Goal: Task Accomplishment & Management: Use online tool/utility

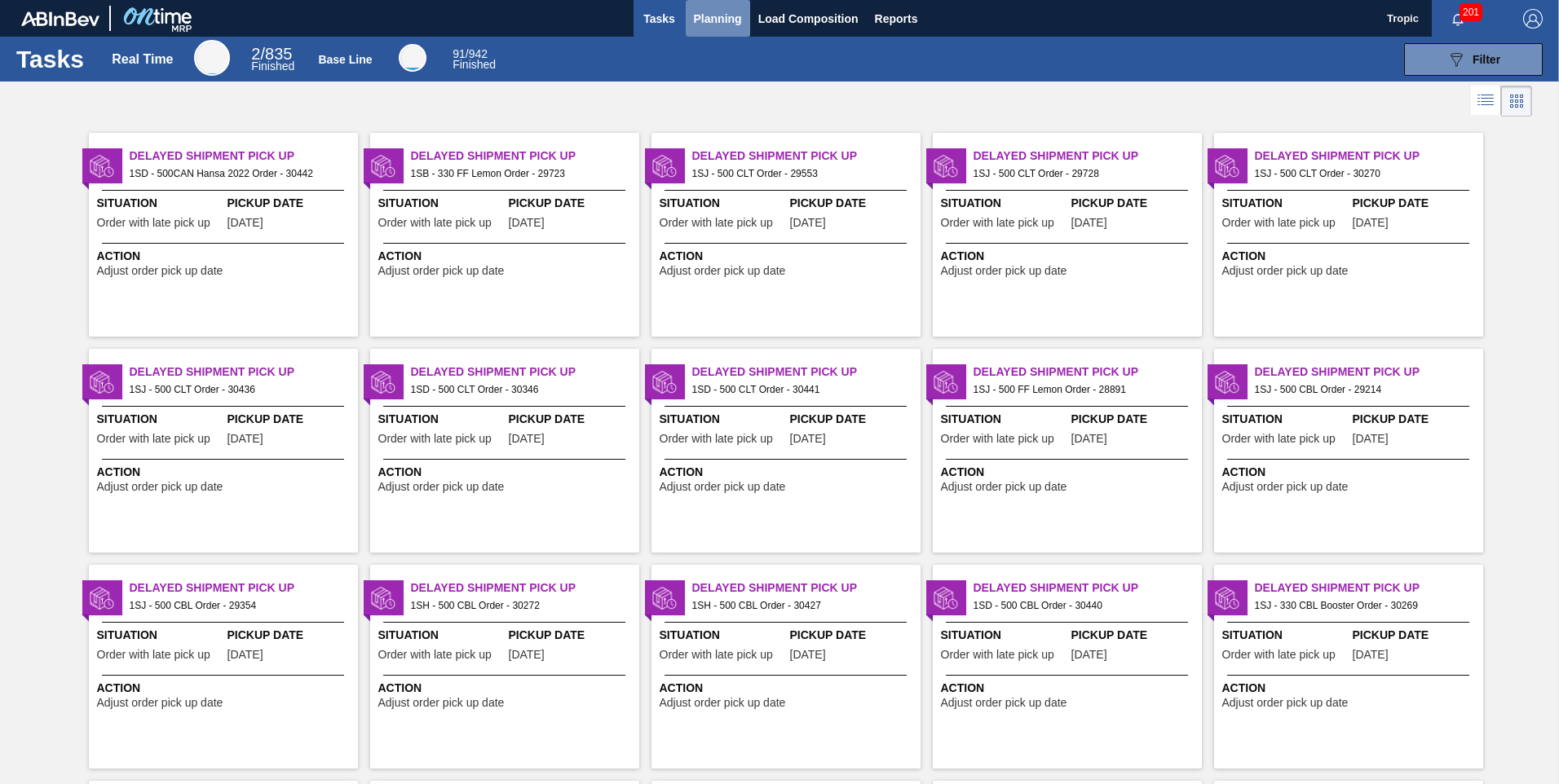
click at [727, 20] on span "Planning" at bounding box center [718, 19] width 48 height 20
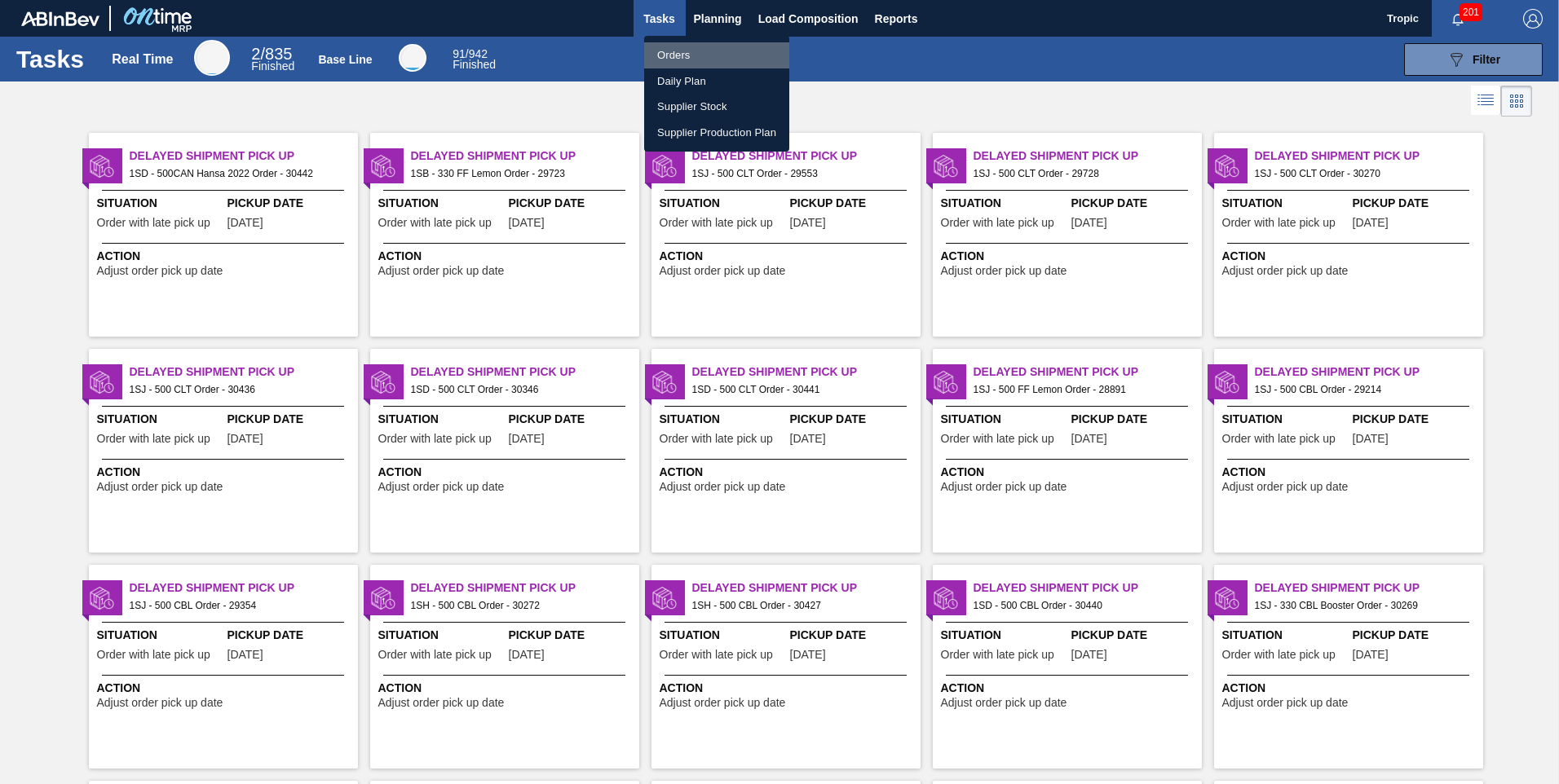
click at [712, 51] on li "Orders" at bounding box center [717, 56] width 145 height 26
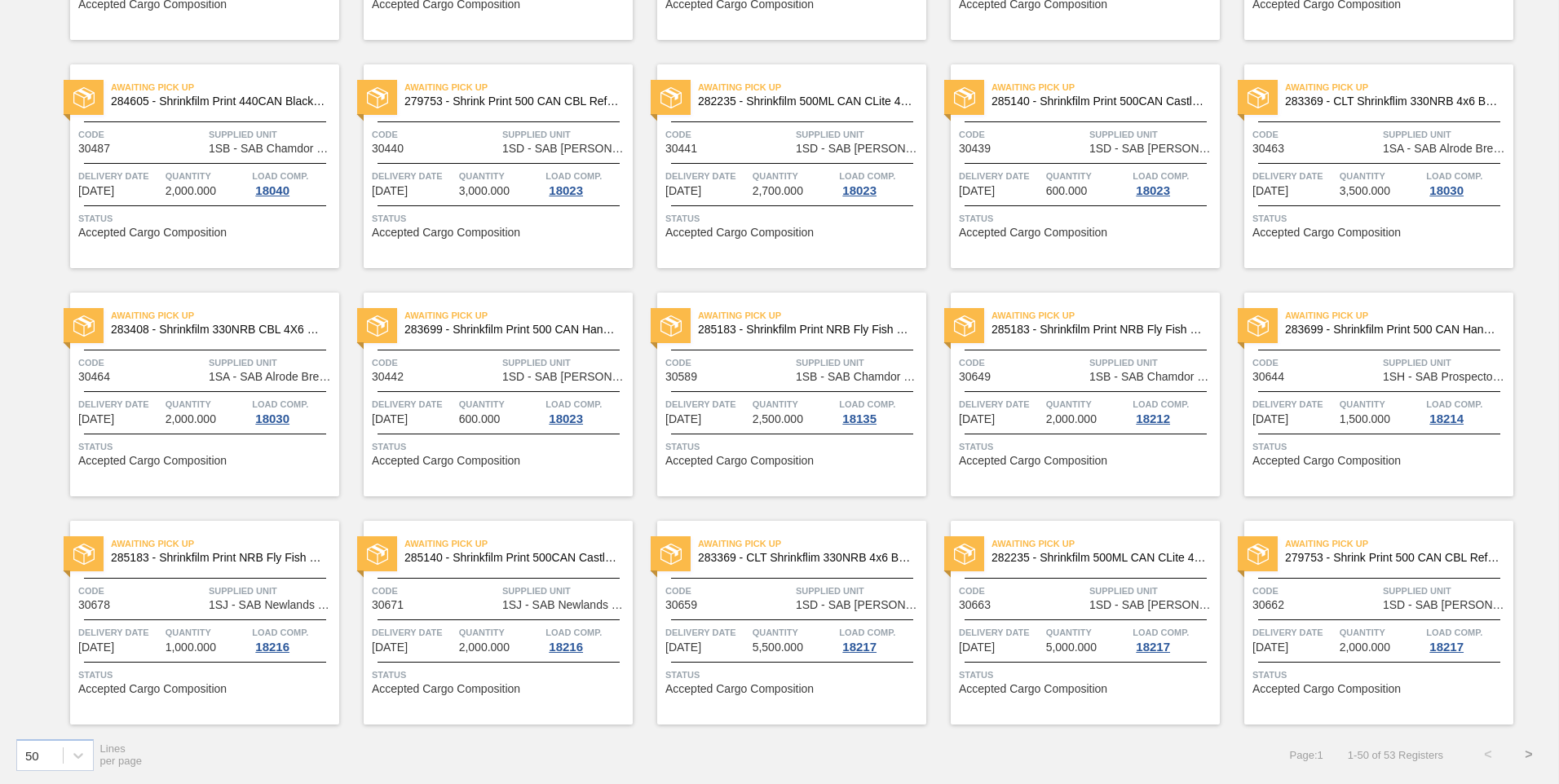
scroll to position [1678, 0]
click at [1525, 755] on button ">" at bounding box center [1528, 753] width 41 height 41
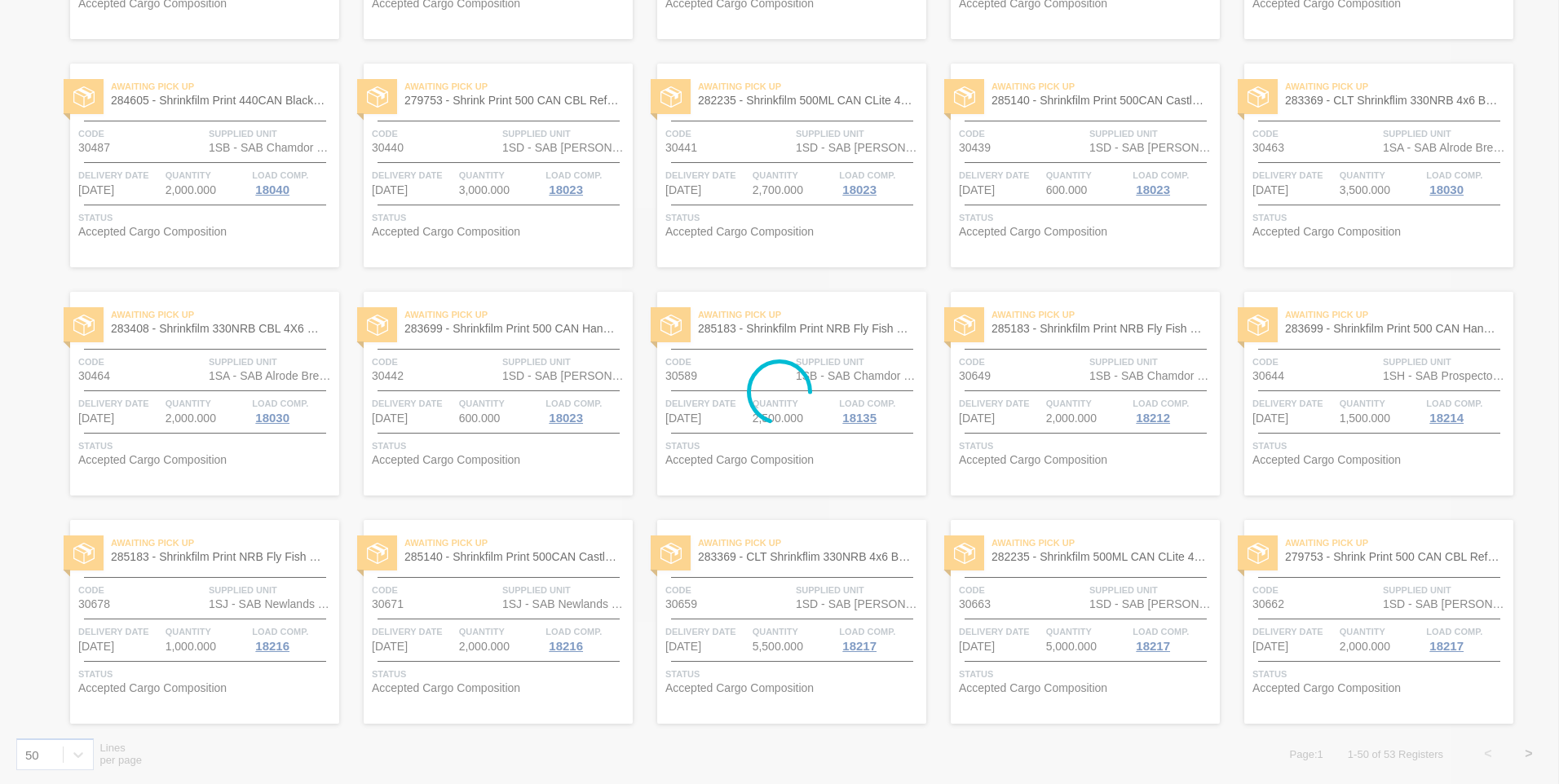
scroll to position [0, 0]
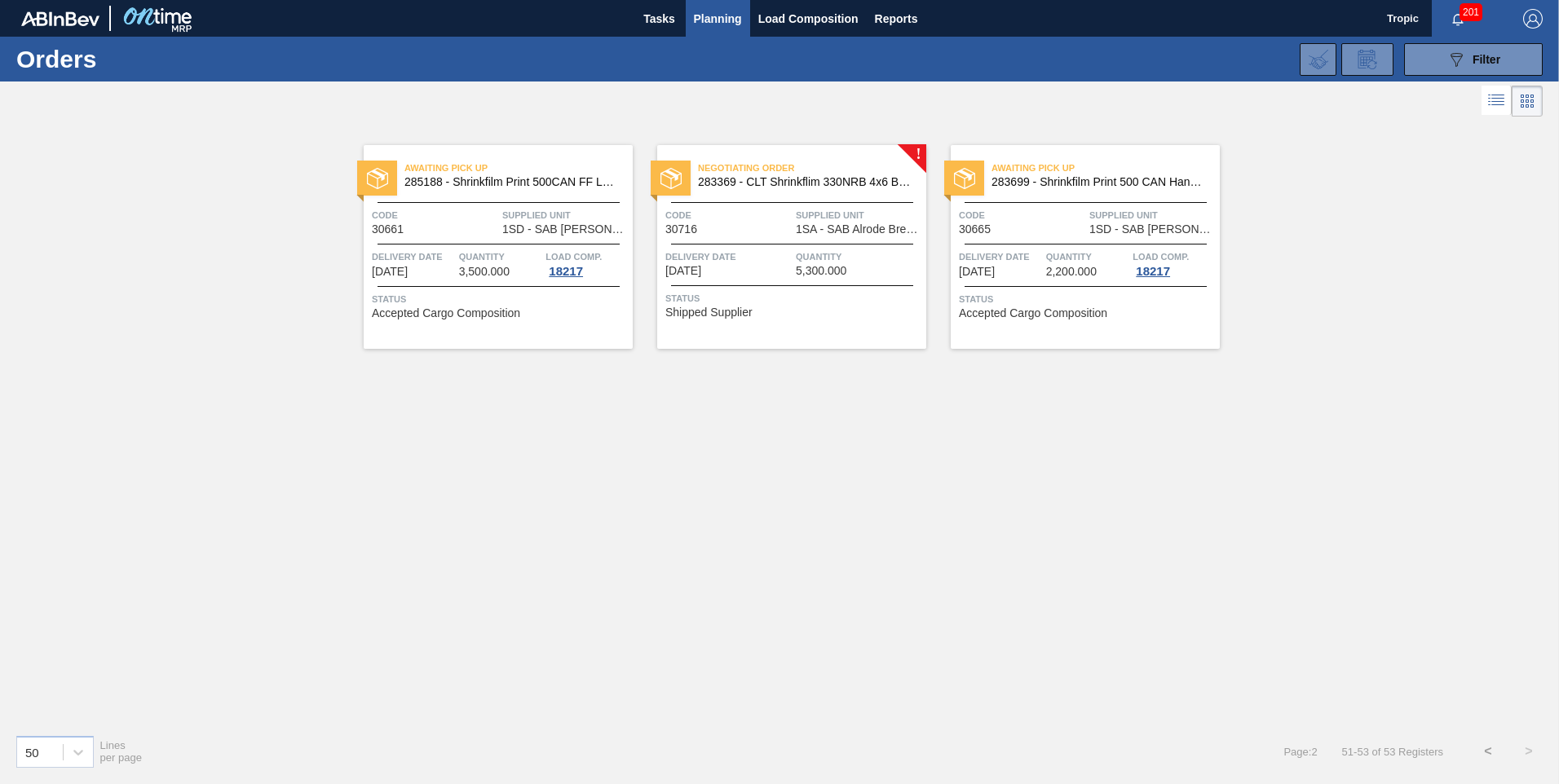
click at [771, 234] on div "Code 30716" at bounding box center [728, 221] width 126 height 29
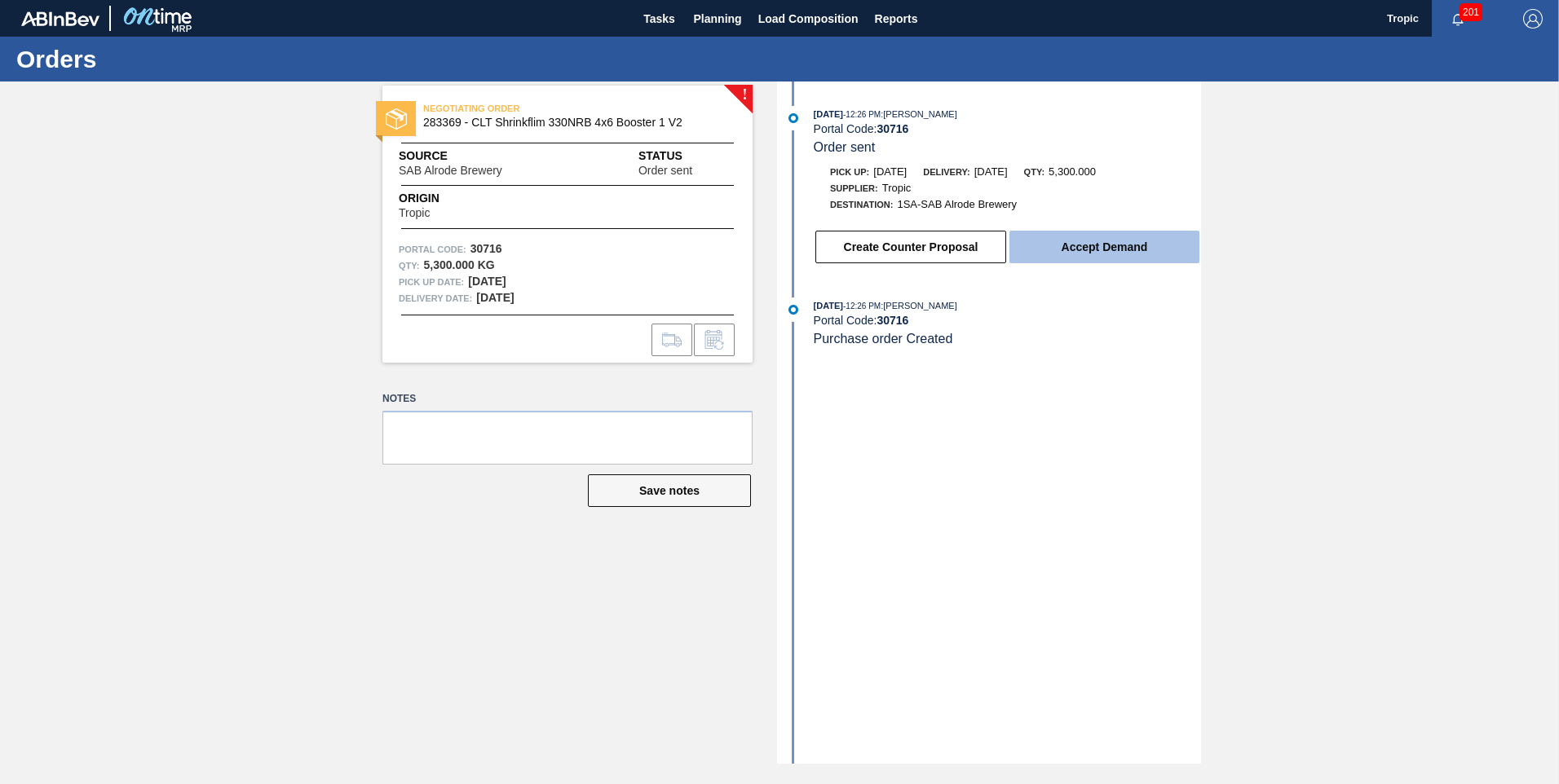
click at [1138, 242] on button "Accept Demand" at bounding box center [1103, 246] width 190 height 33
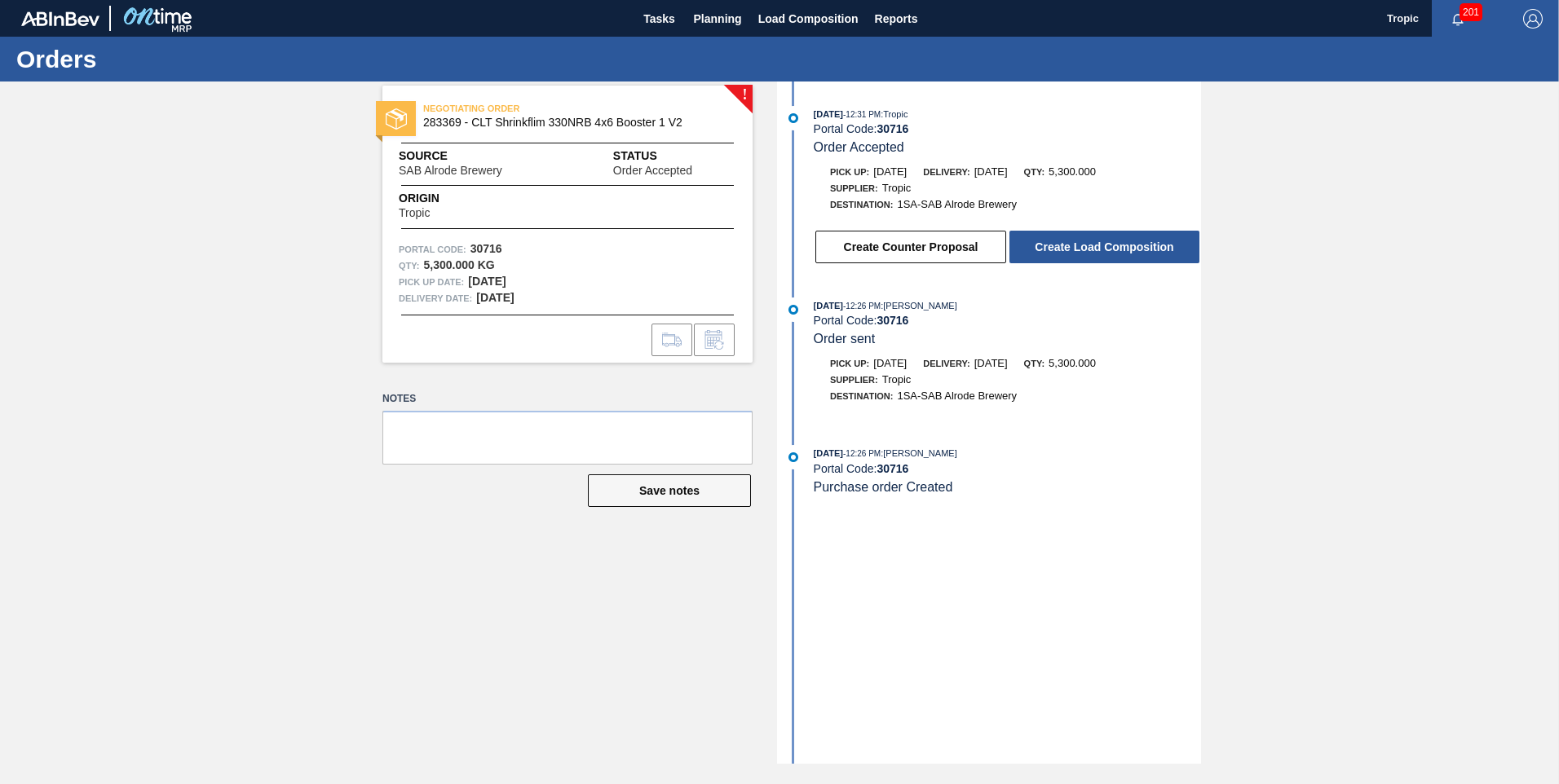
click at [1138, 242] on button "Create Load Composition" at bounding box center [1103, 246] width 190 height 33
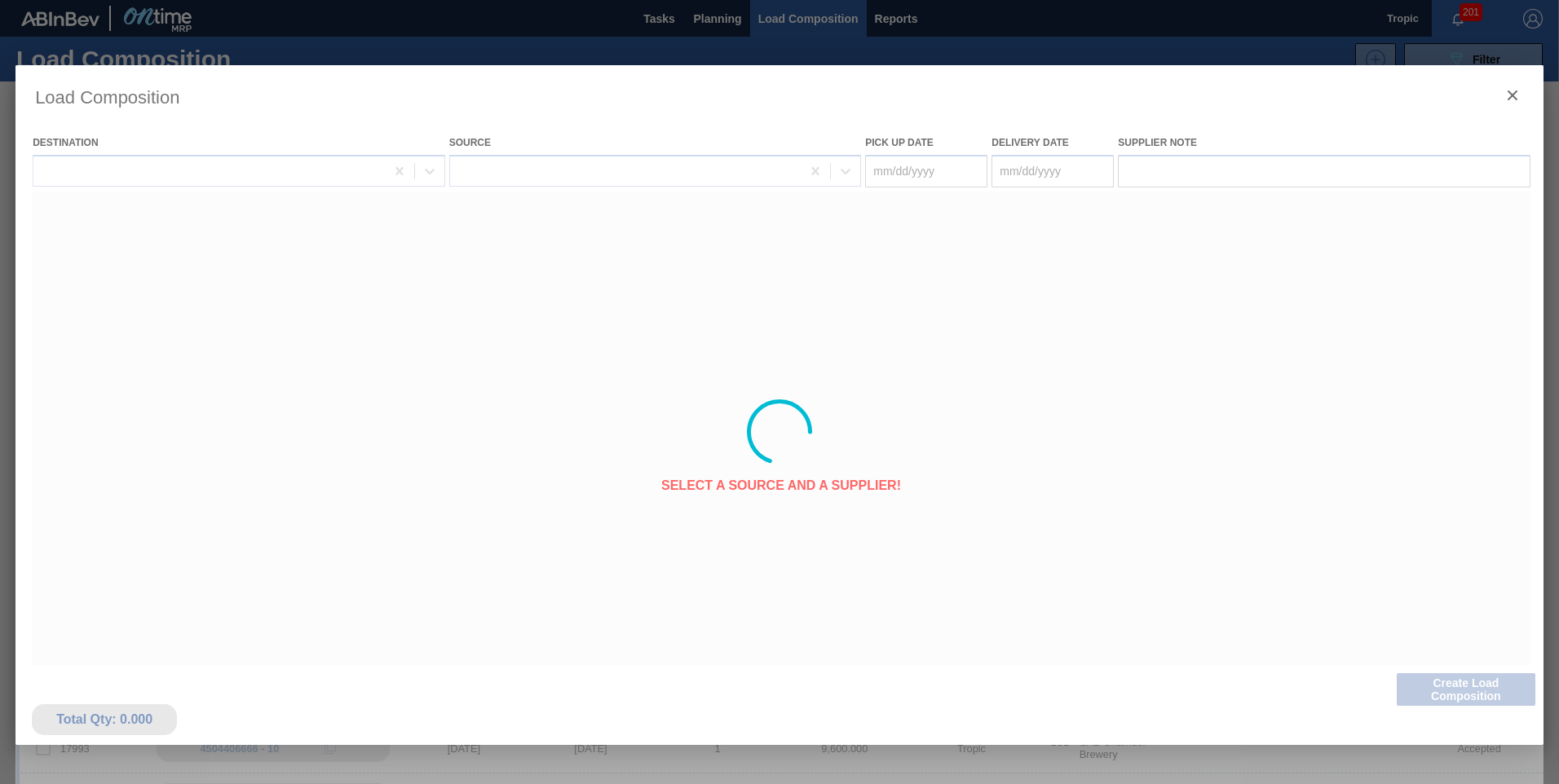
type Date "[DATE]"
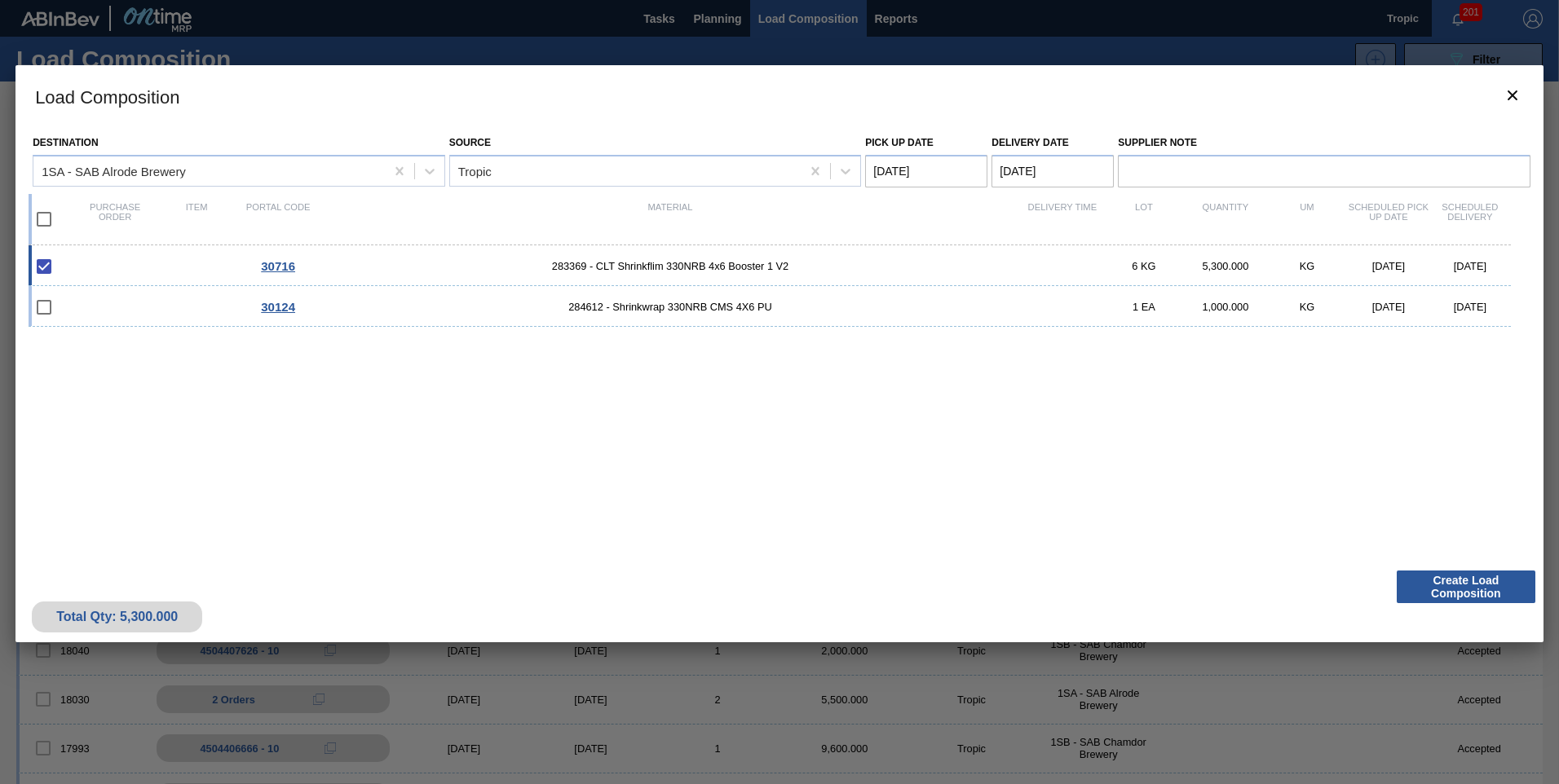
click at [895, 167] on Date "[DATE]" at bounding box center [925, 171] width 122 height 33
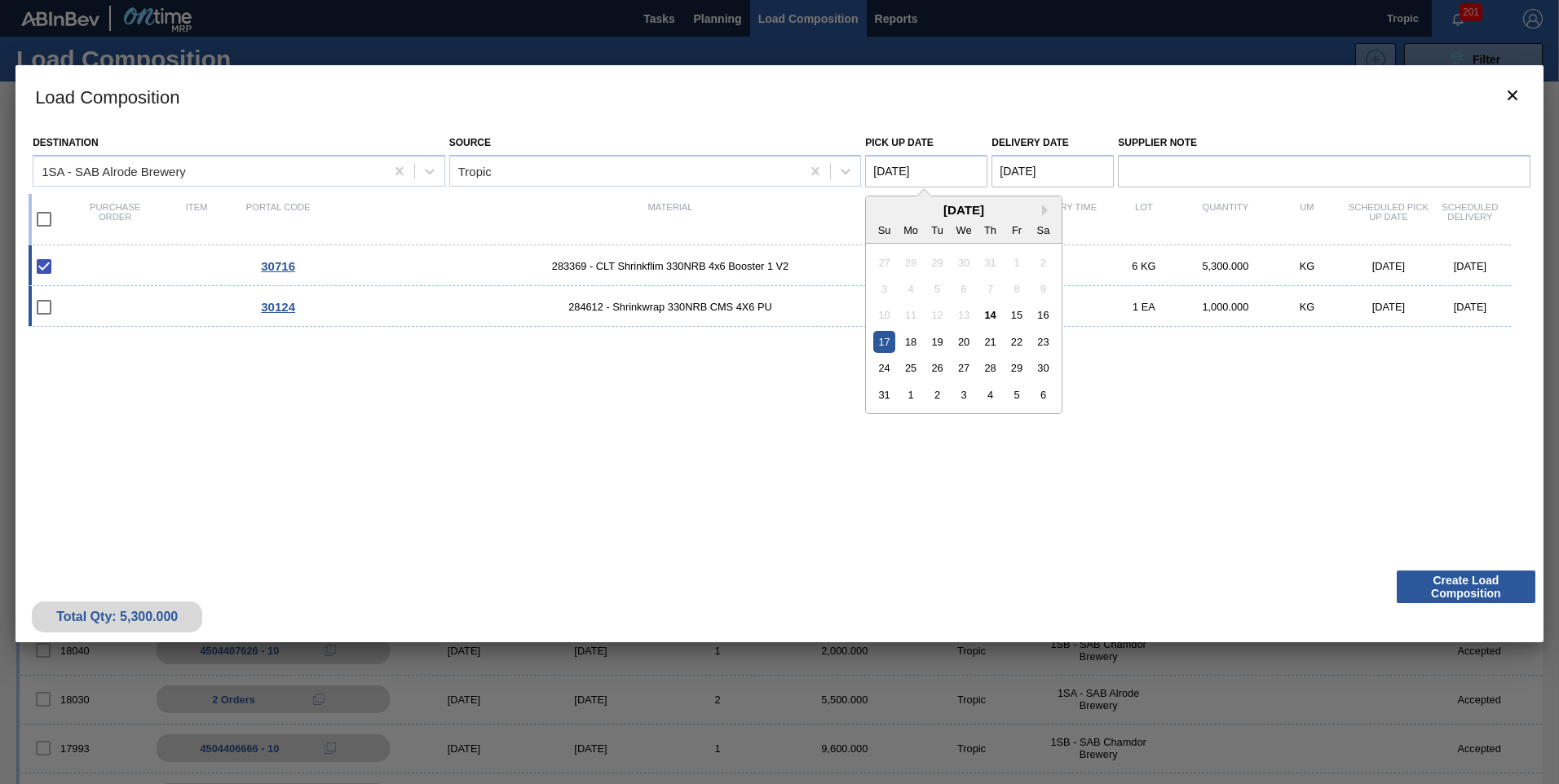
click at [1045, 311] on div "16" at bounding box center [1043, 315] width 22 height 22
type Date "[DATE]"
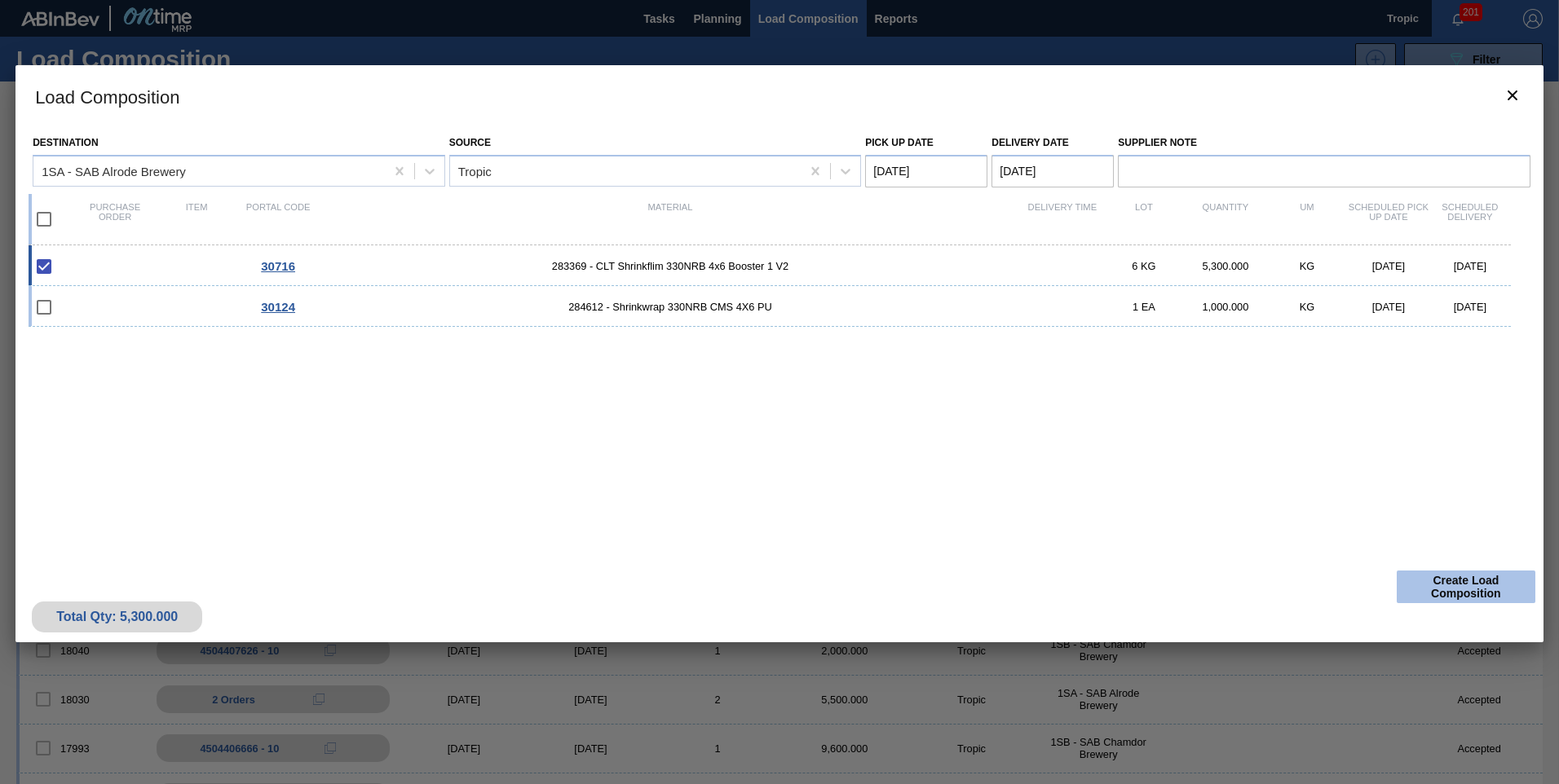
click at [1445, 594] on button "Create Load Composition" at bounding box center [1466, 587] width 139 height 33
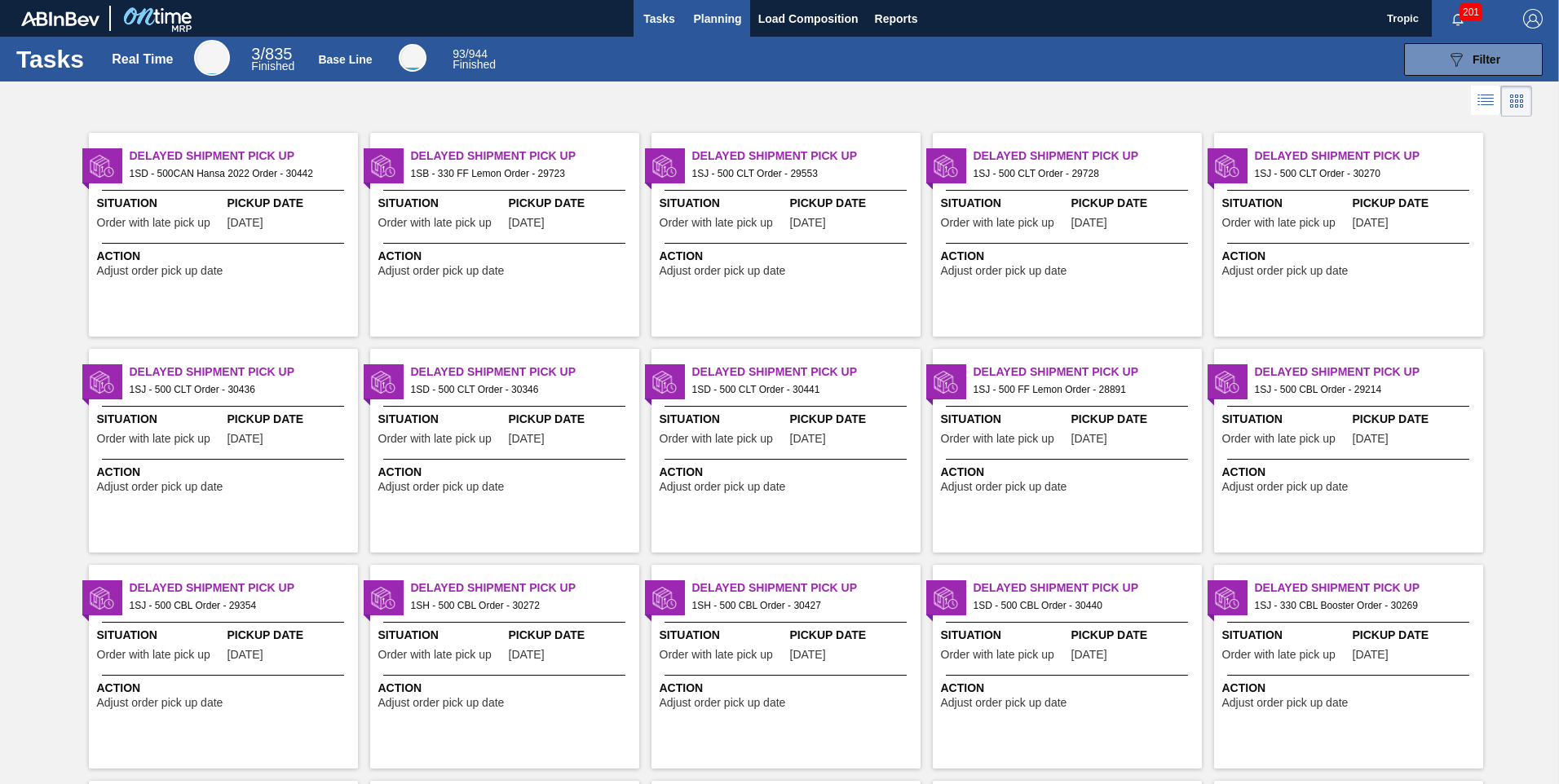
click at [696, 11] on span "Planning" at bounding box center [718, 19] width 48 height 20
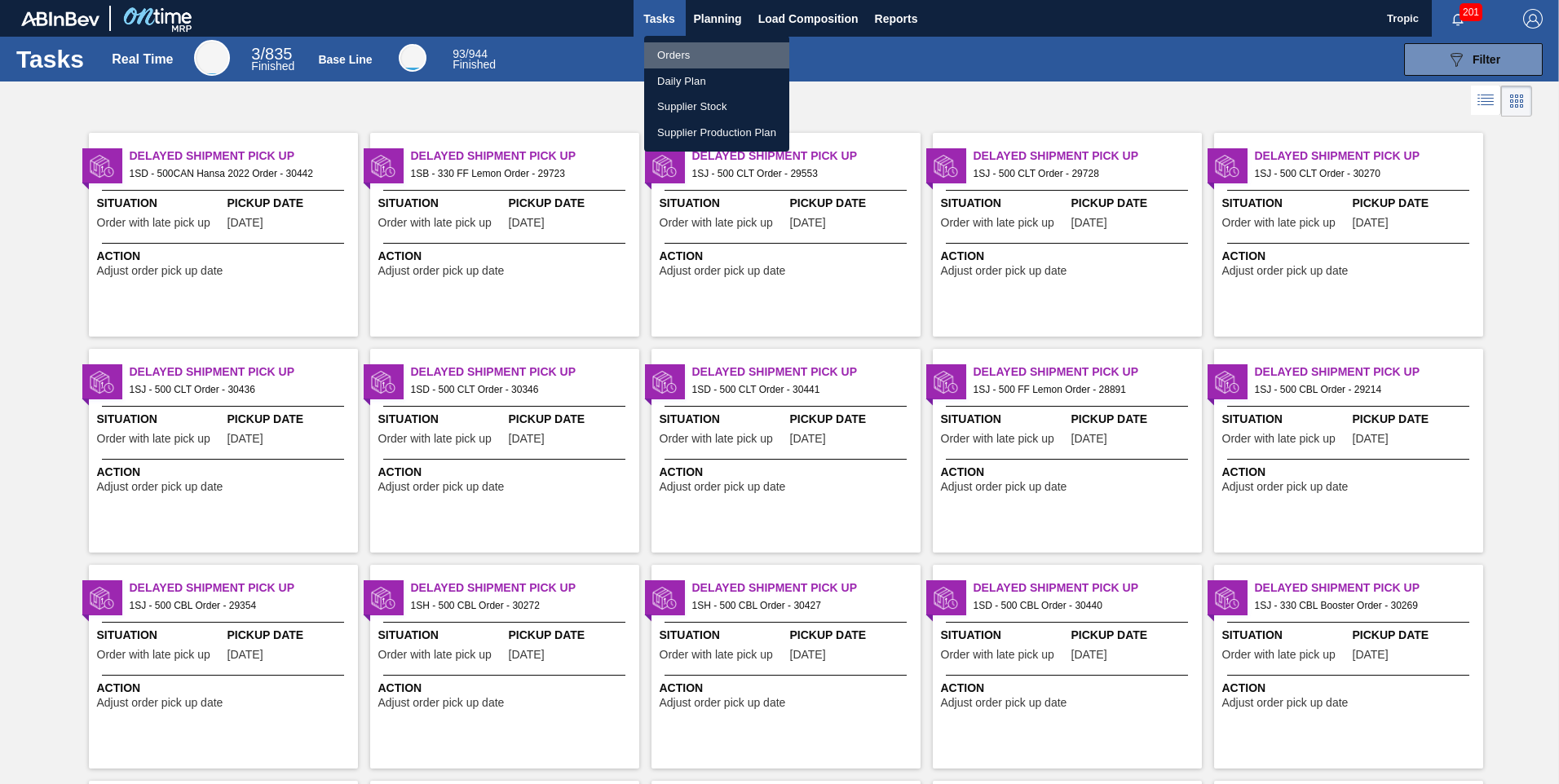
click at [686, 51] on li "Orders" at bounding box center [717, 56] width 145 height 26
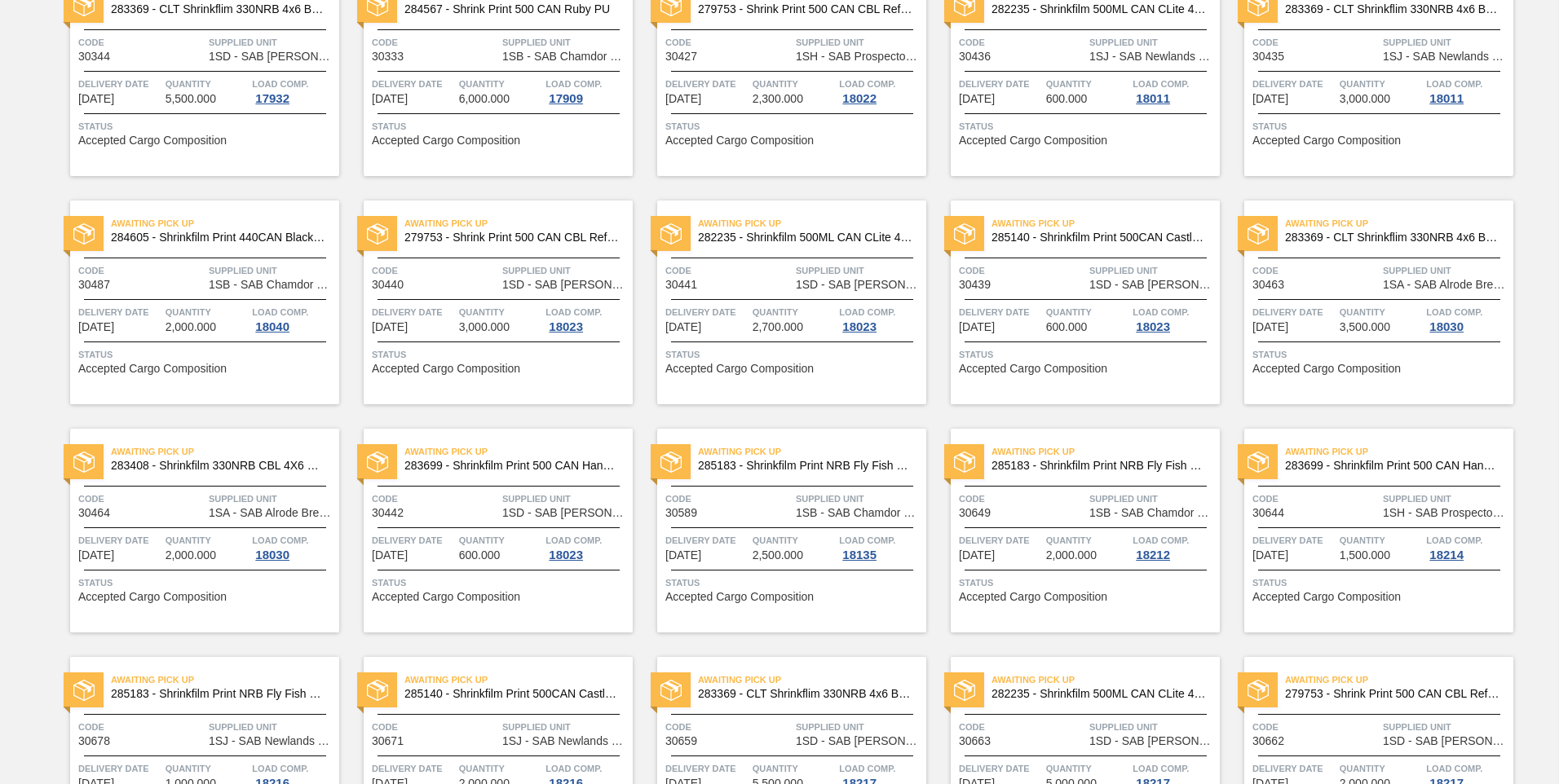
scroll to position [1678, 0]
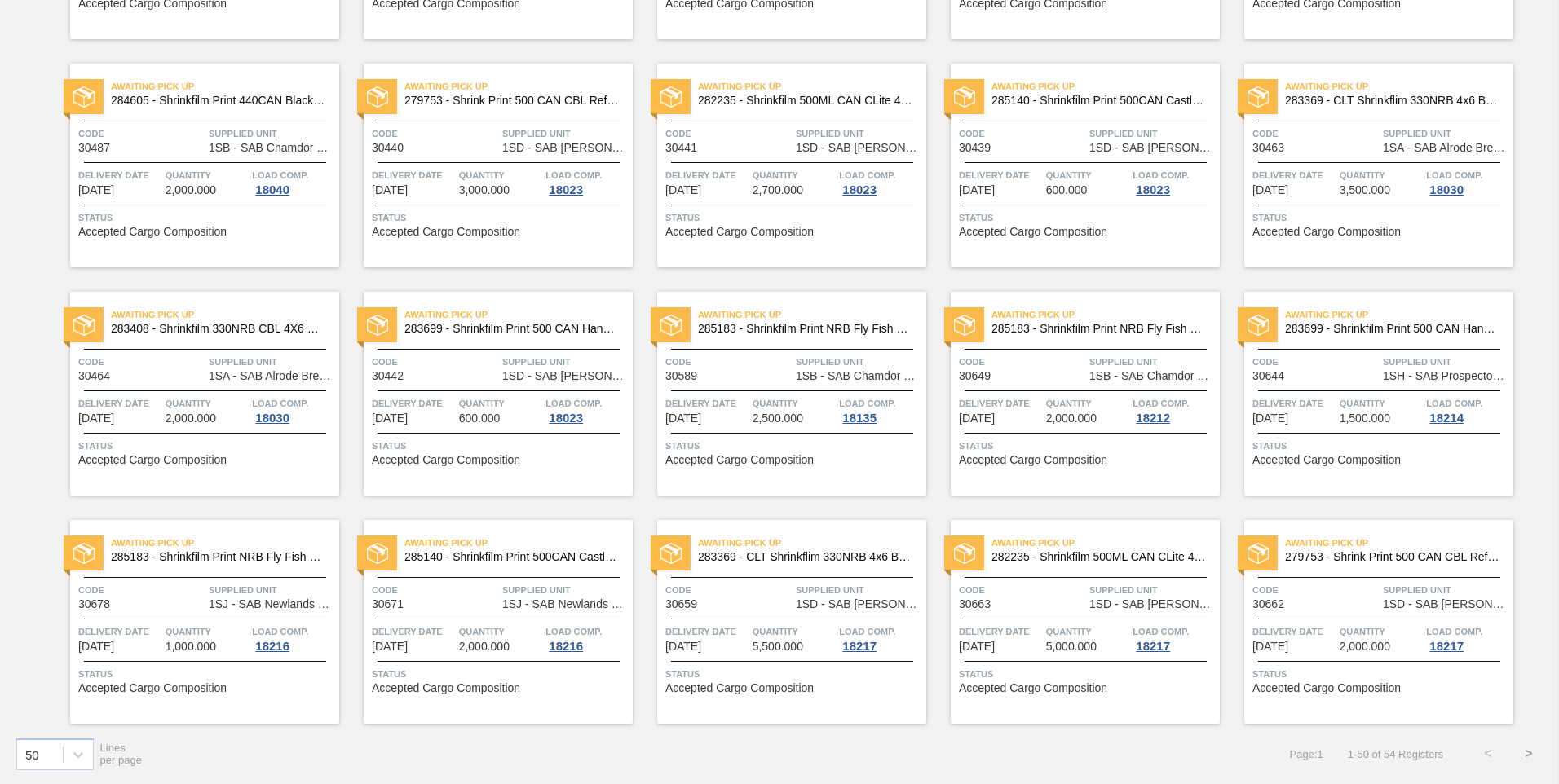
click at [1529, 755] on button ">" at bounding box center [1528, 753] width 41 height 41
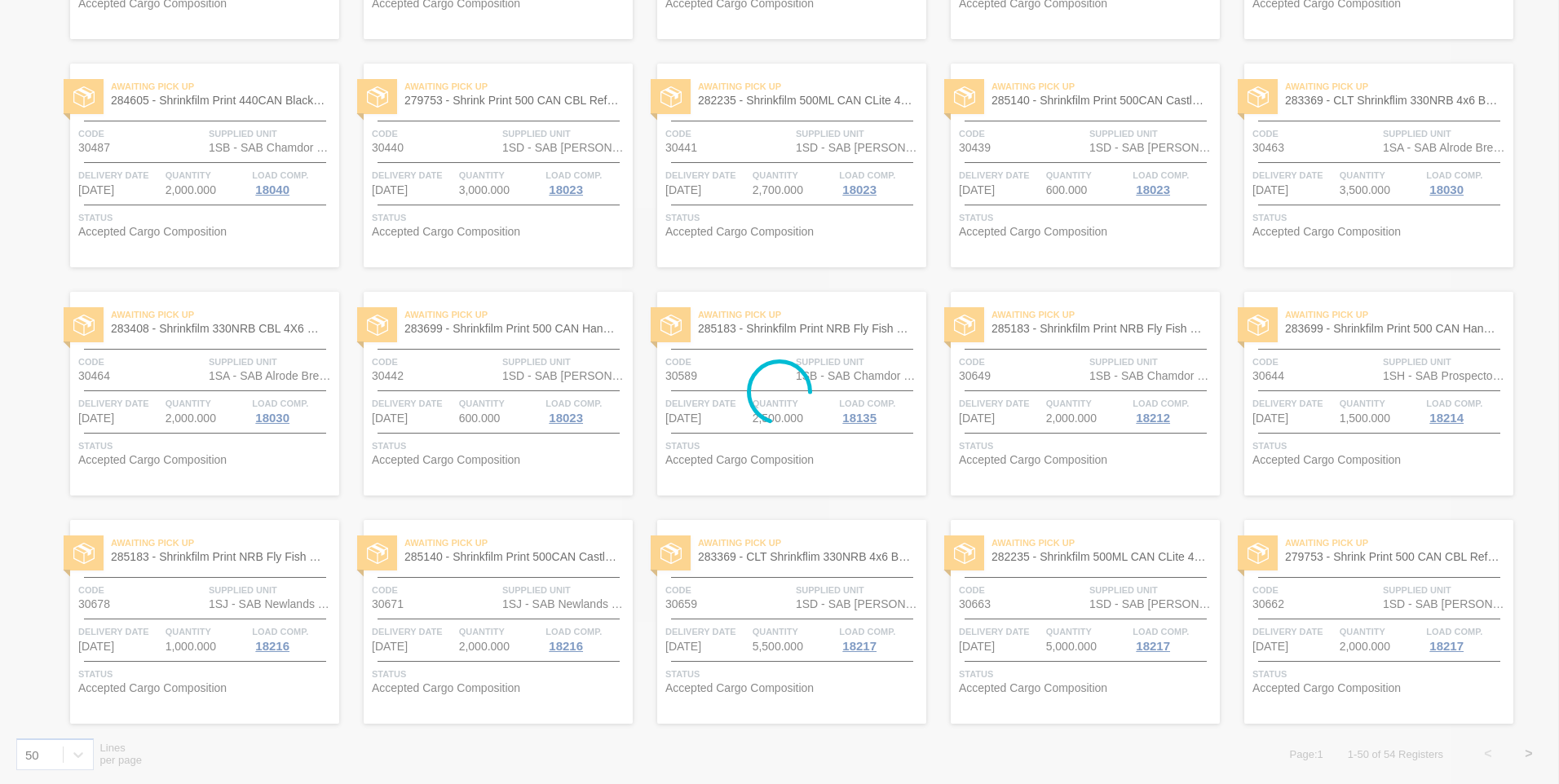
scroll to position [0, 0]
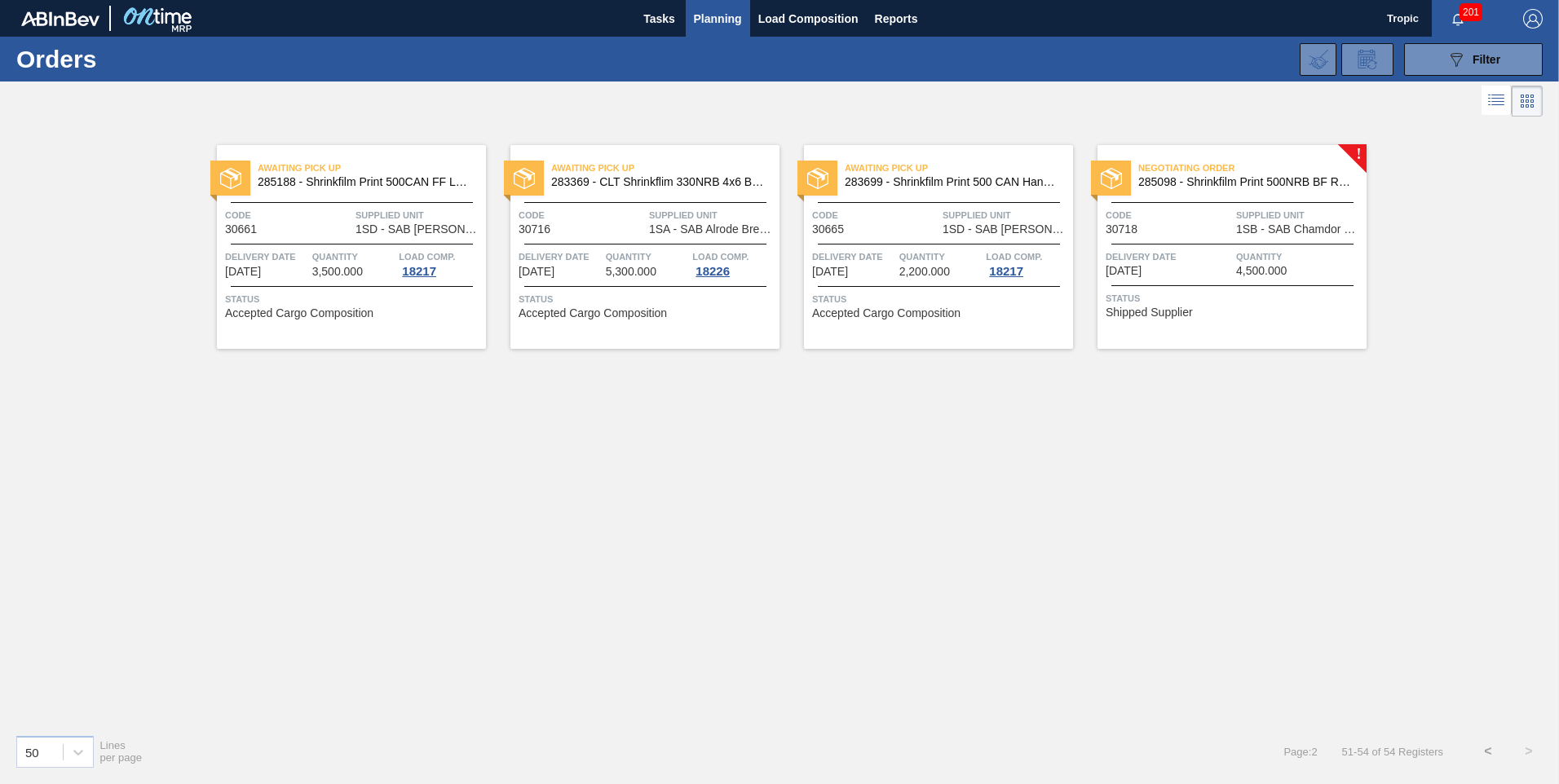
click at [1218, 235] on div "Negotiating Order 285098 - Shrinkfilm Print 500NRB BF Ruby Code 30718 Supplied …" at bounding box center [1231, 246] width 269 height 203
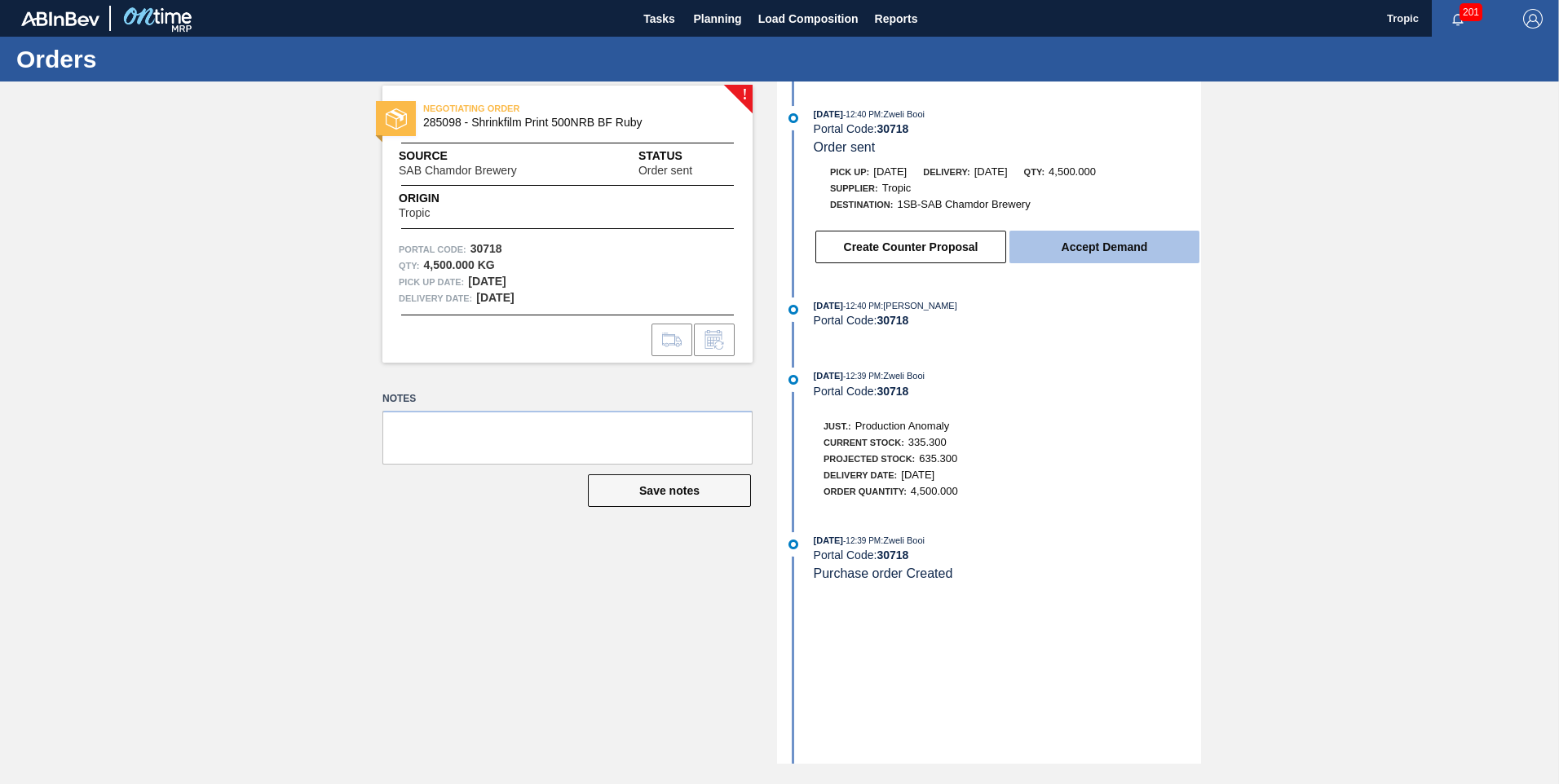
click at [1079, 251] on button "Accept Demand" at bounding box center [1103, 246] width 190 height 33
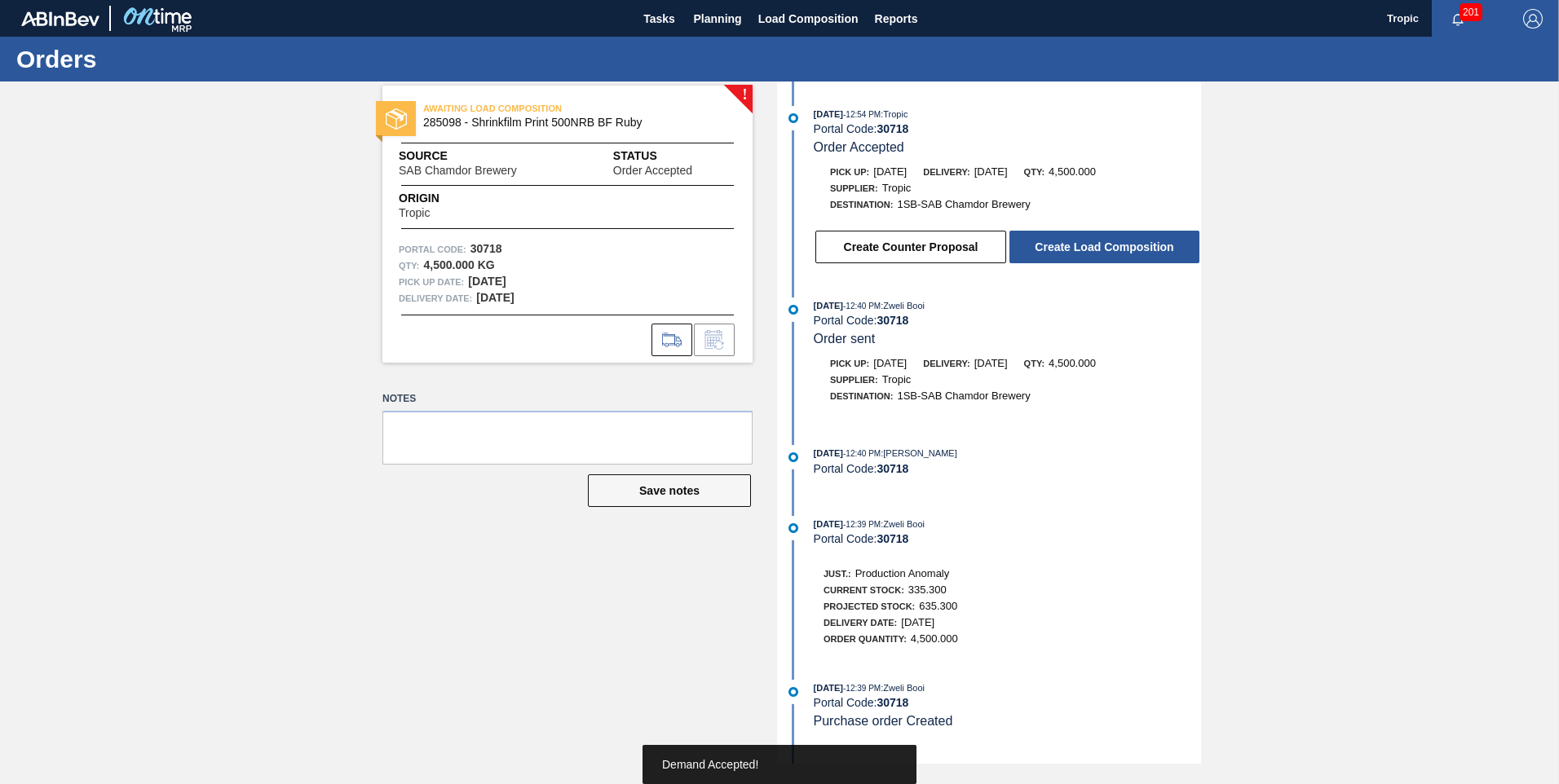
click at [1079, 251] on button "Create Load Composition" at bounding box center [1103, 246] width 190 height 33
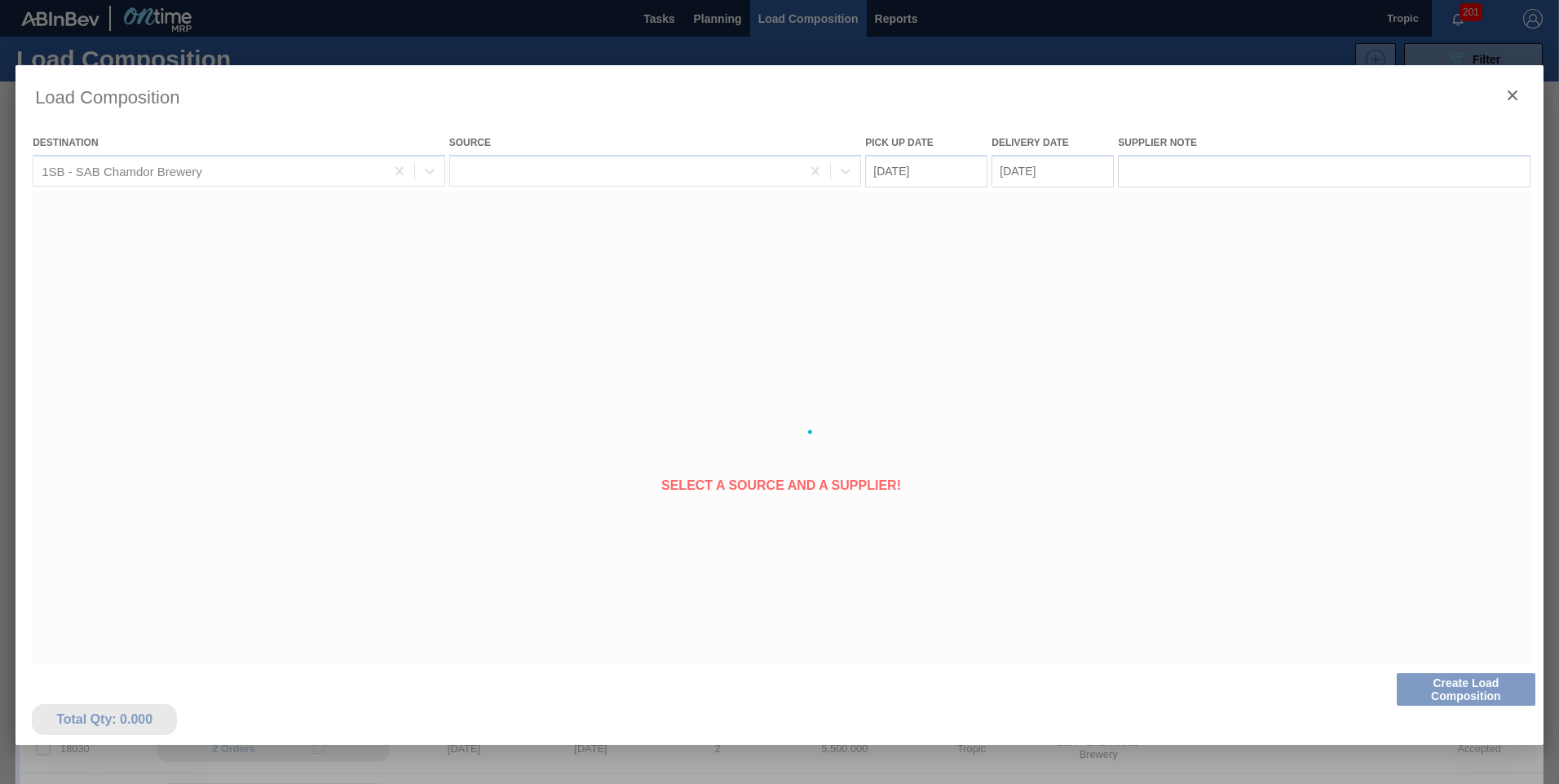
type Date "08/20/2025"
type Date "[DATE]"
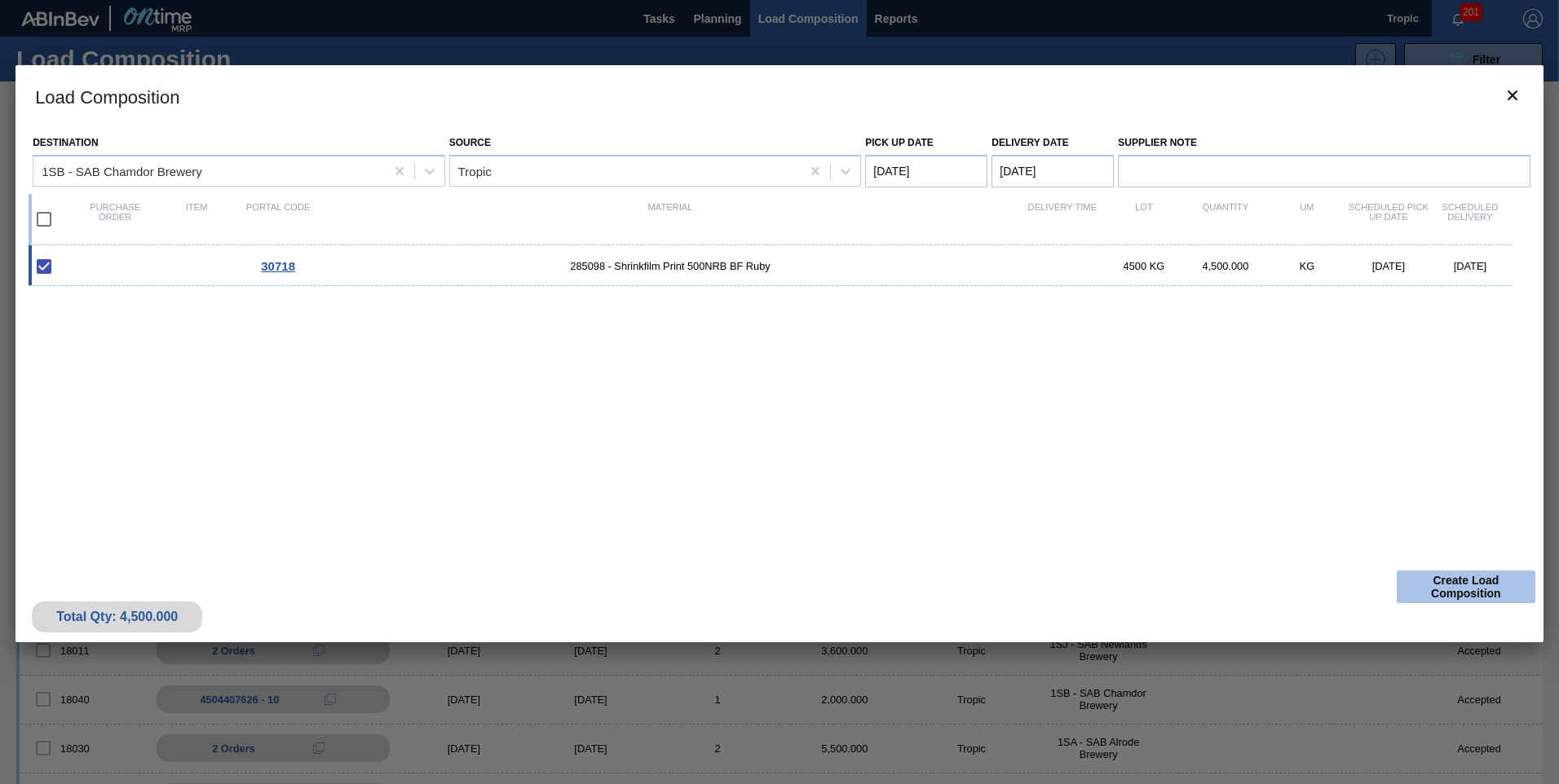
click at [1453, 588] on button "Create Load Composition" at bounding box center [1466, 587] width 139 height 33
